Goal: Information Seeking & Learning: Check status

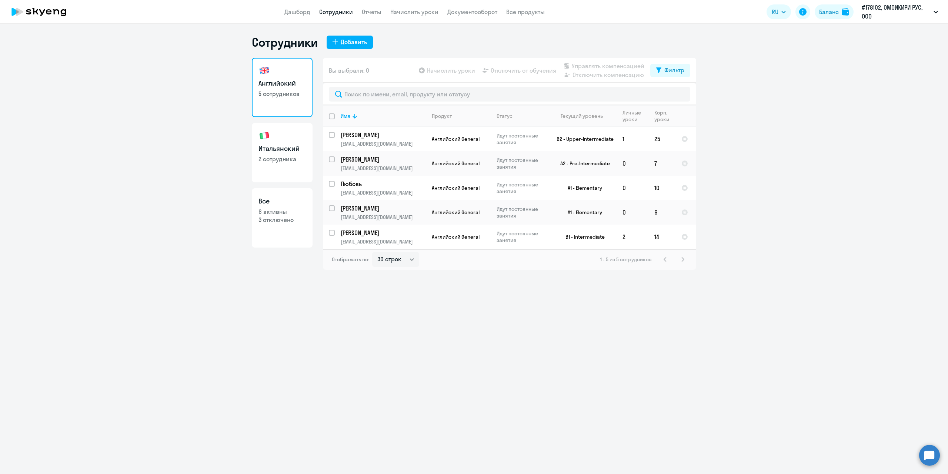
select select "30"
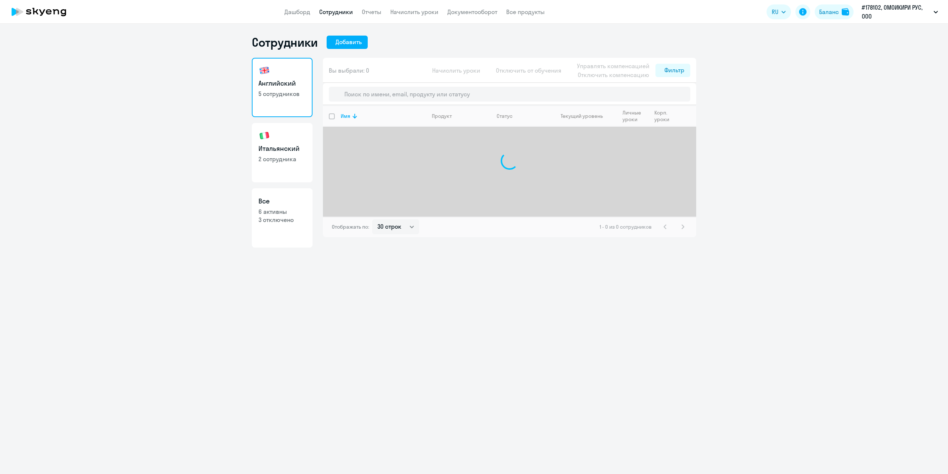
select select "30"
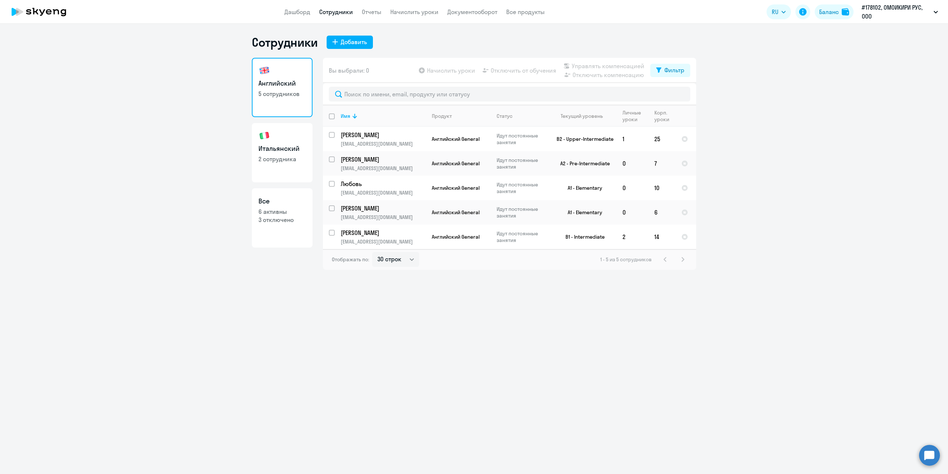
click at [282, 143] on link "Итальянский 2 сотрудника" at bounding box center [282, 152] width 61 height 59
select select "30"
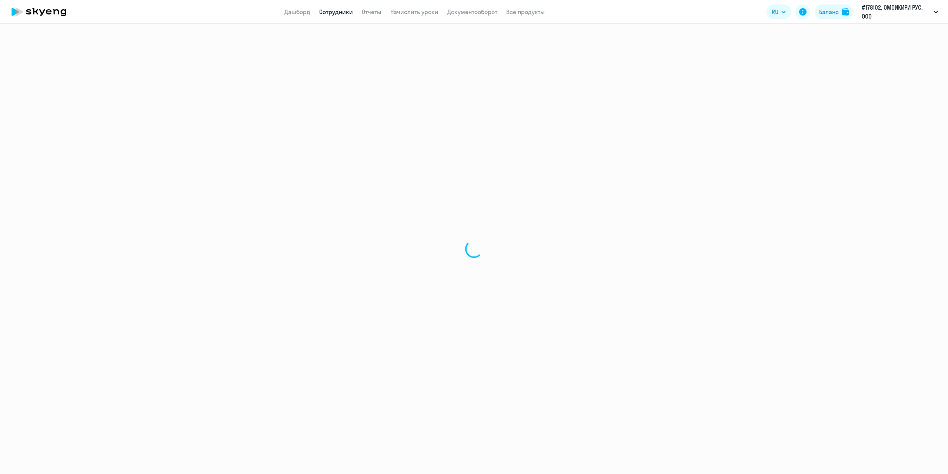
select select "30"
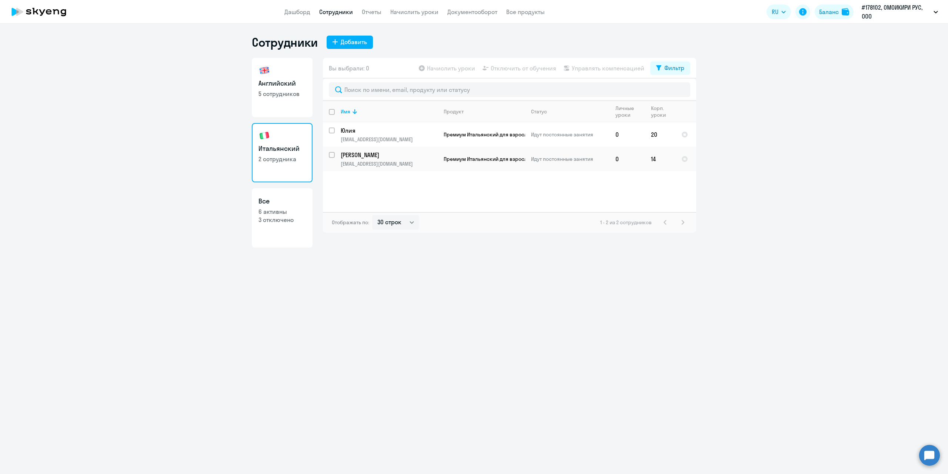
click at [280, 86] on h3 "Английский" at bounding box center [282, 84] width 47 height 10
select select "30"
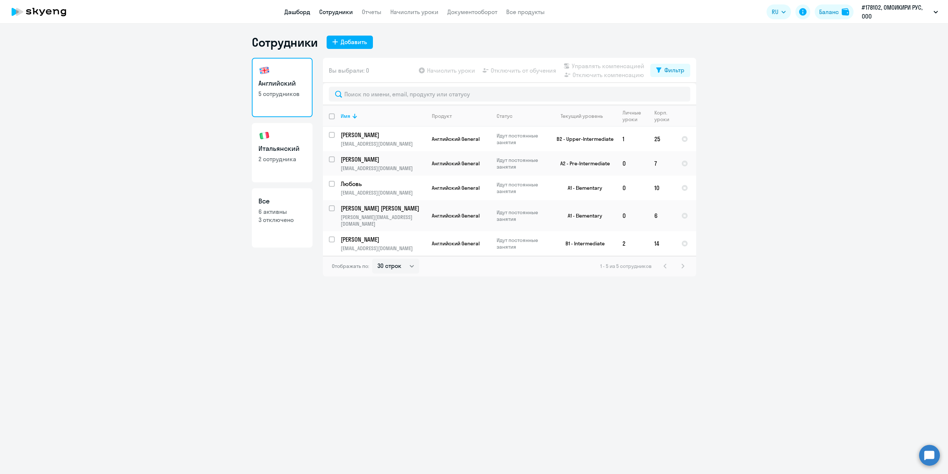
click at [295, 14] on link "Дашборд" at bounding box center [298, 11] width 26 height 7
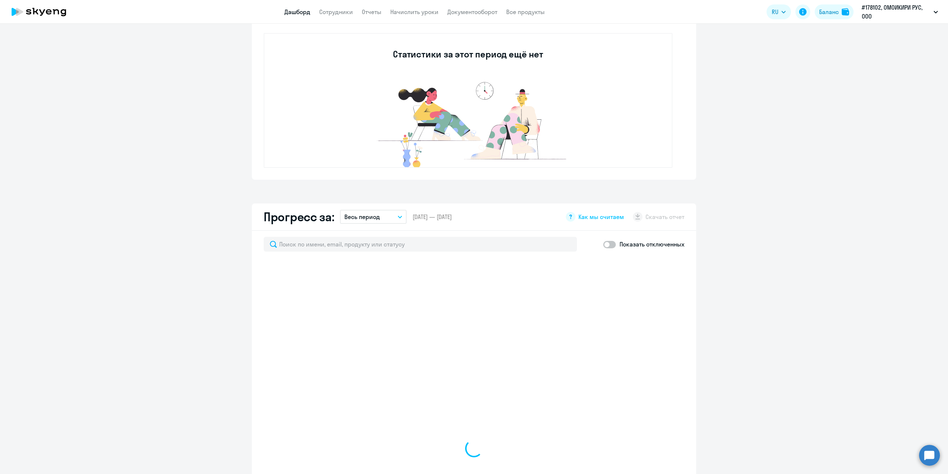
scroll to position [259, 0]
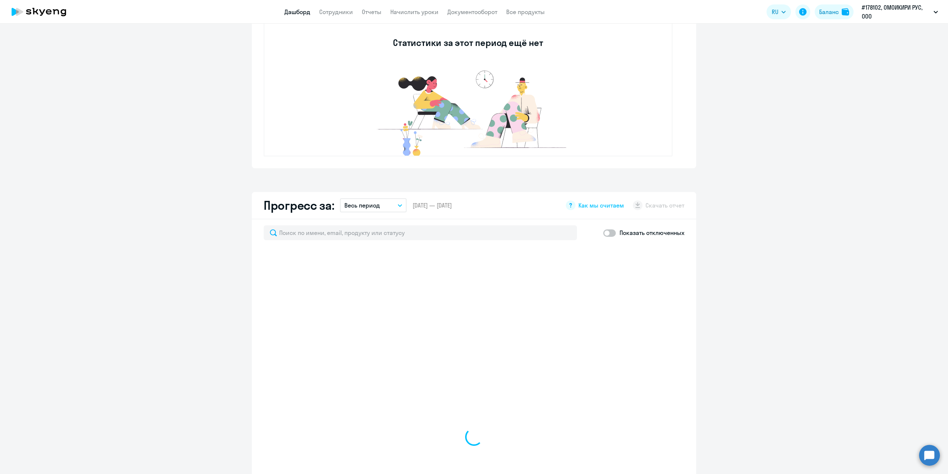
select select "30"
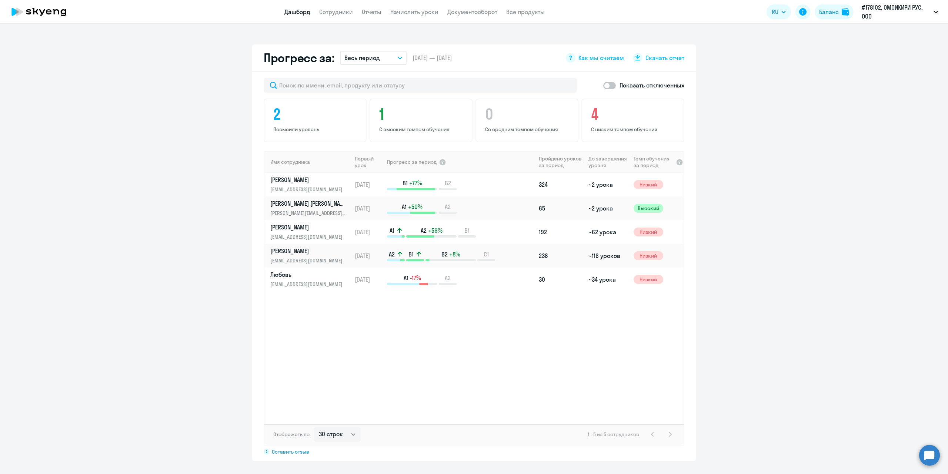
scroll to position [408, 0]
click at [398, 56] on icon "button" at bounding box center [400, 57] width 4 height 2
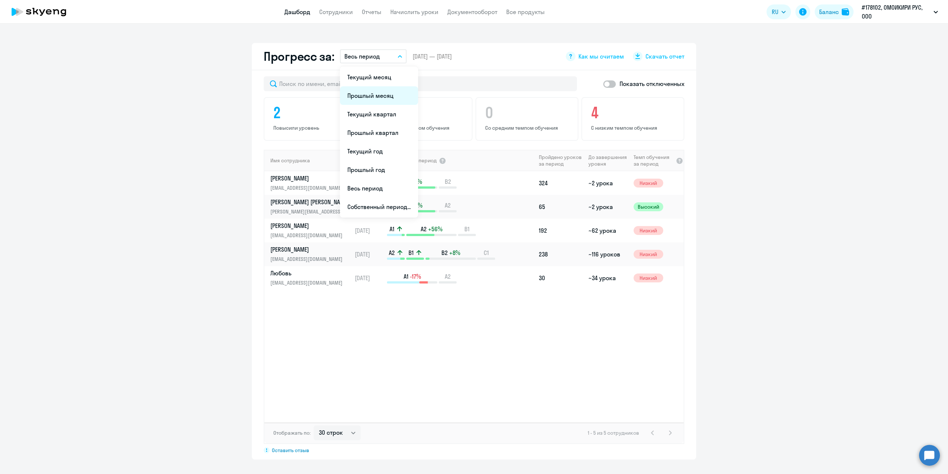
click at [373, 96] on li "Прошлый месяц" at bounding box center [379, 95] width 78 height 19
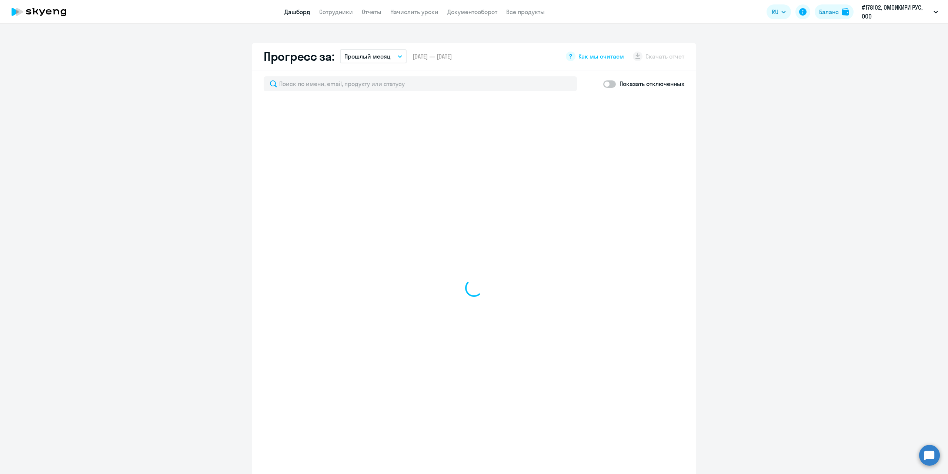
scroll to position [336, 0]
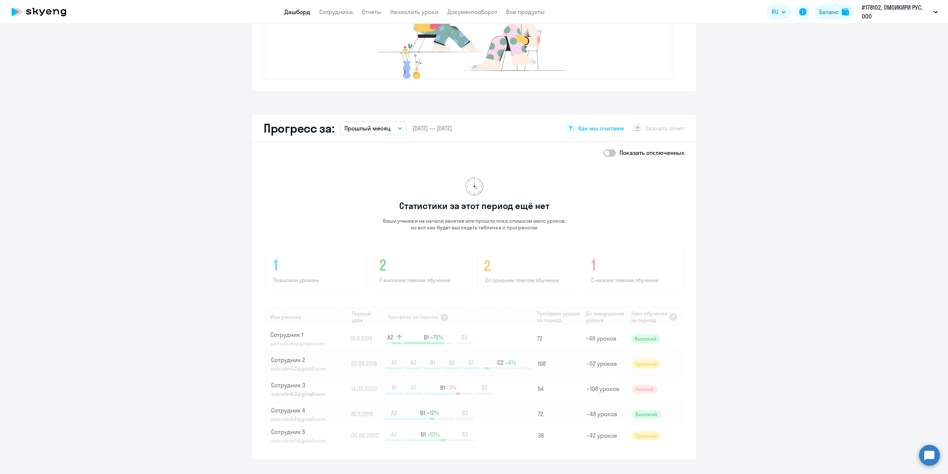
click at [390, 129] on button "Прошлый месяц" at bounding box center [373, 128] width 67 height 14
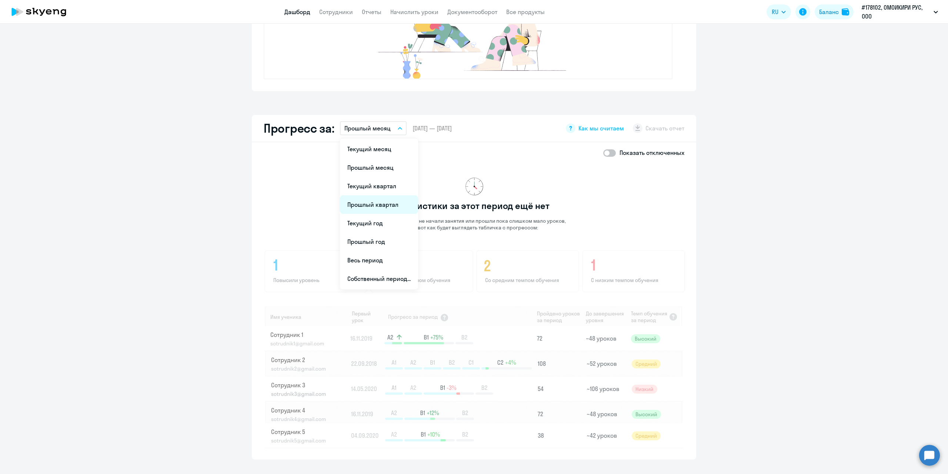
click at [379, 208] on li "Прошлый квартал" at bounding box center [379, 204] width 78 height 19
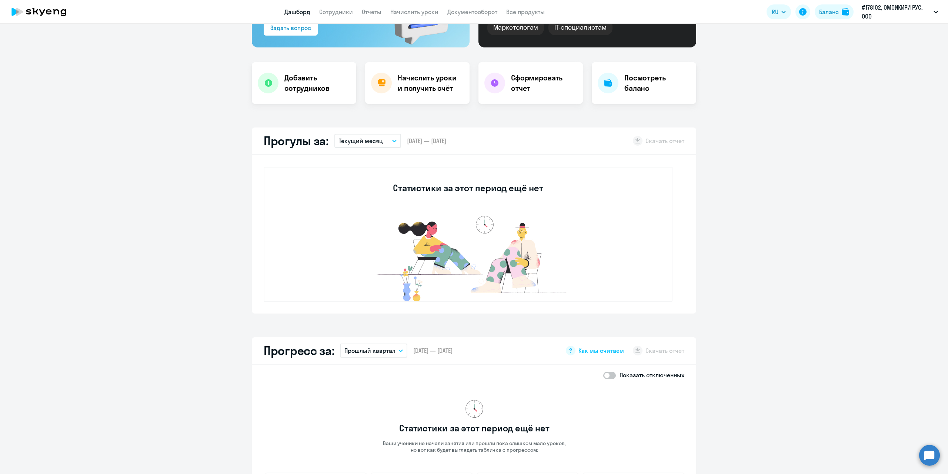
scroll to position [0, 0]
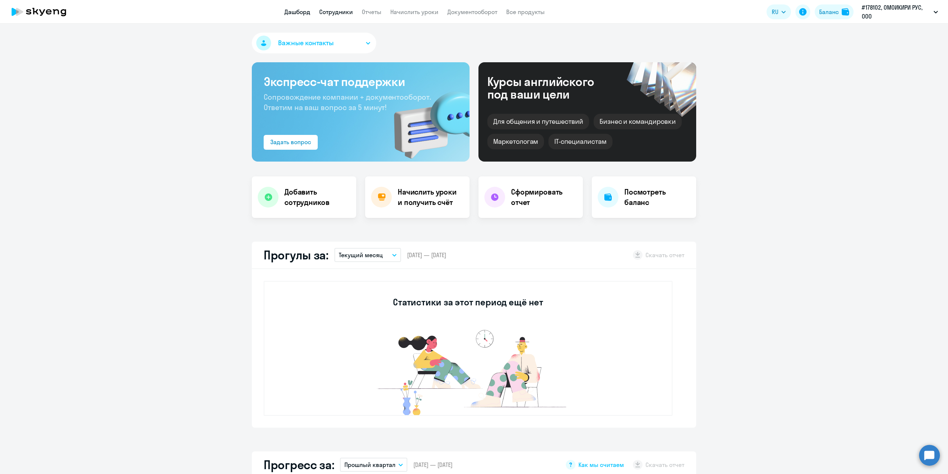
click at [340, 11] on link "Сотрудники" at bounding box center [336, 11] width 34 height 7
select select "30"
